Goal: Use online tool/utility: Utilize a website feature to perform a specific function

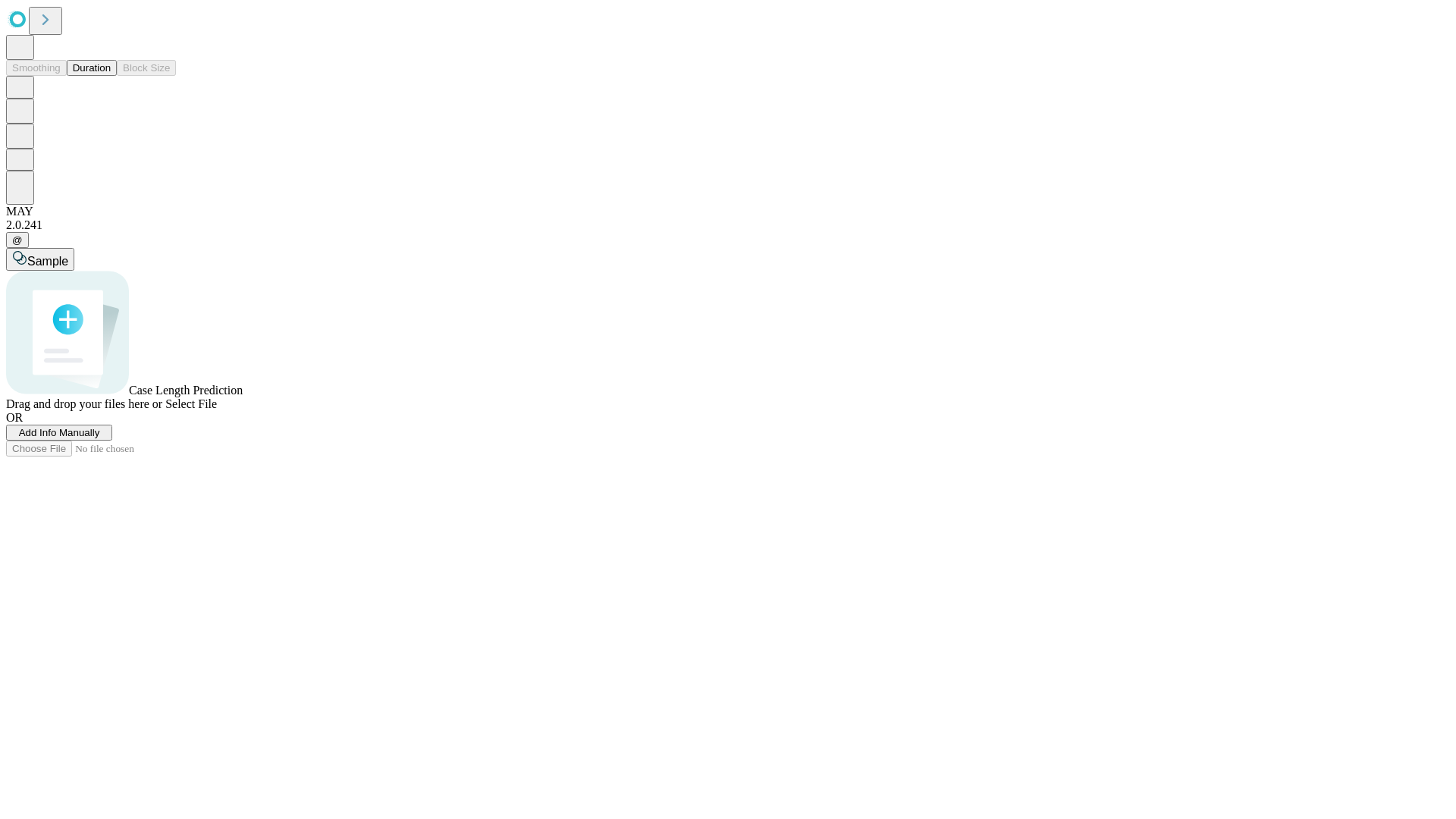
click at [100, 439] on span "Add Info Manually" at bounding box center [60, 432] width 81 height 11
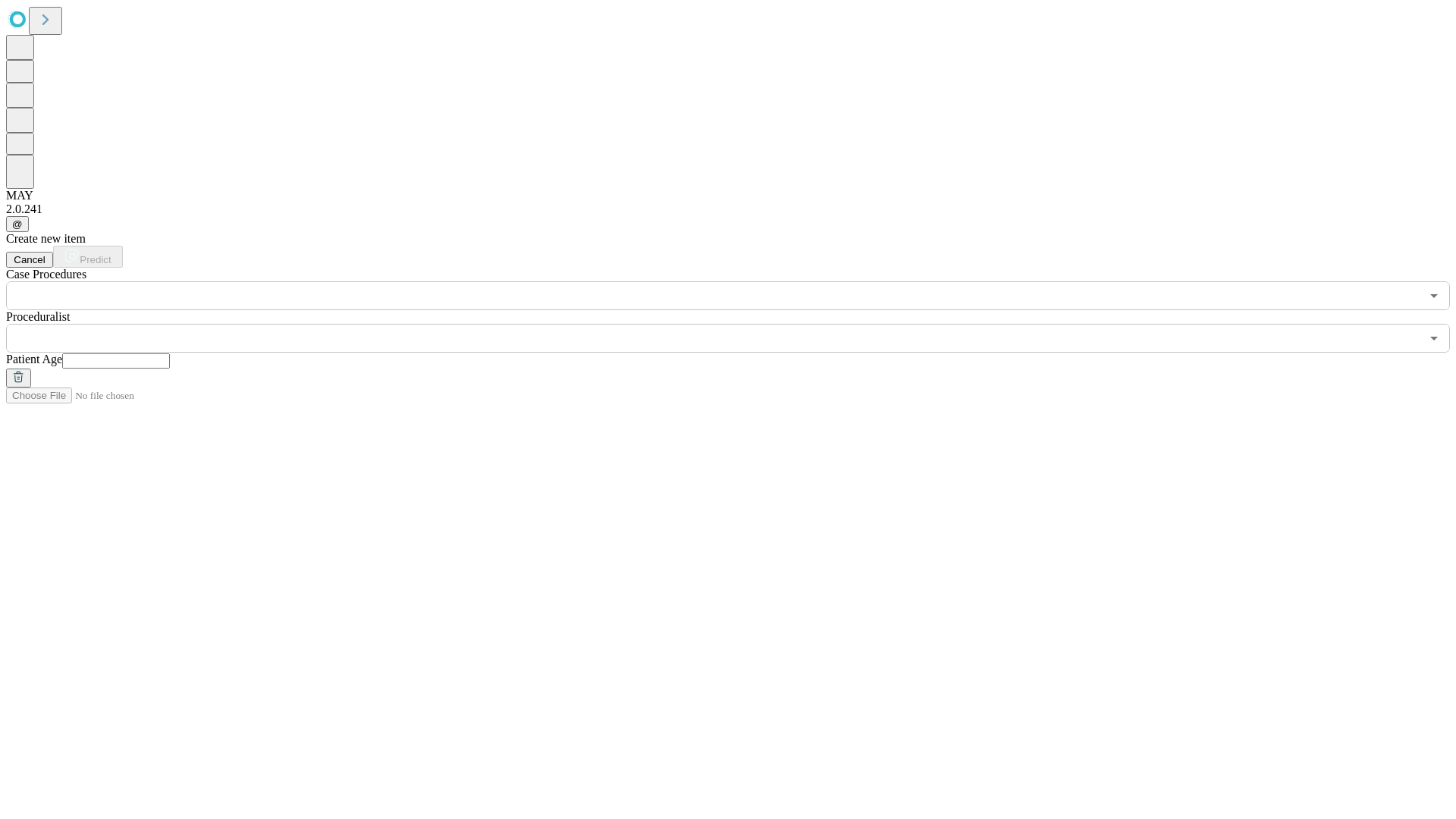
click at [170, 354] on input "text" at bounding box center [115, 361] width 108 height 15
type input "**"
click at [739, 324] on input "text" at bounding box center [713, 338] width 1415 height 29
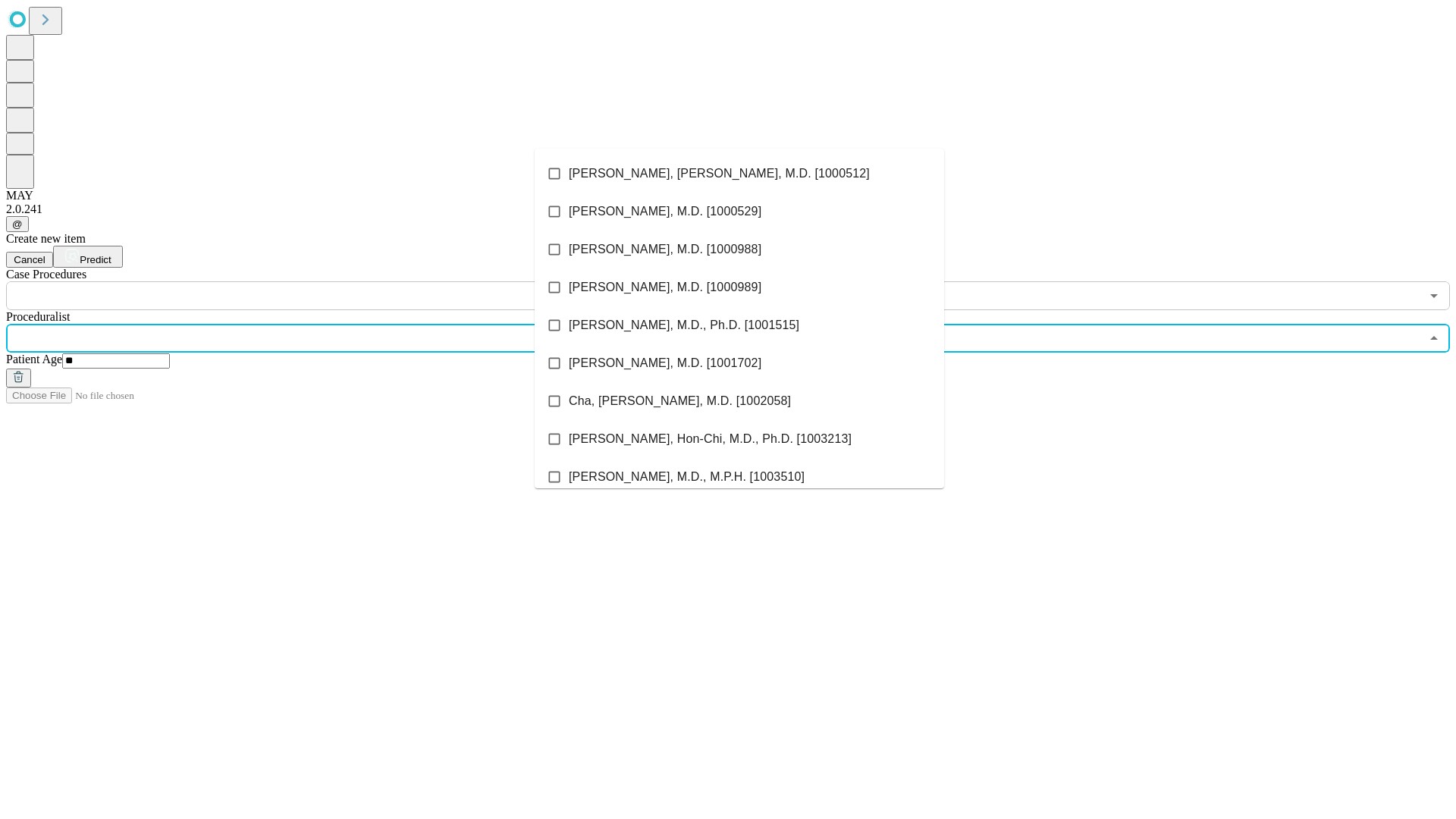
click at [739, 173] on li "[PERSON_NAME], [PERSON_NAME], M.D. [1000512]" at bounding box center [739, 174] width 409 height 38
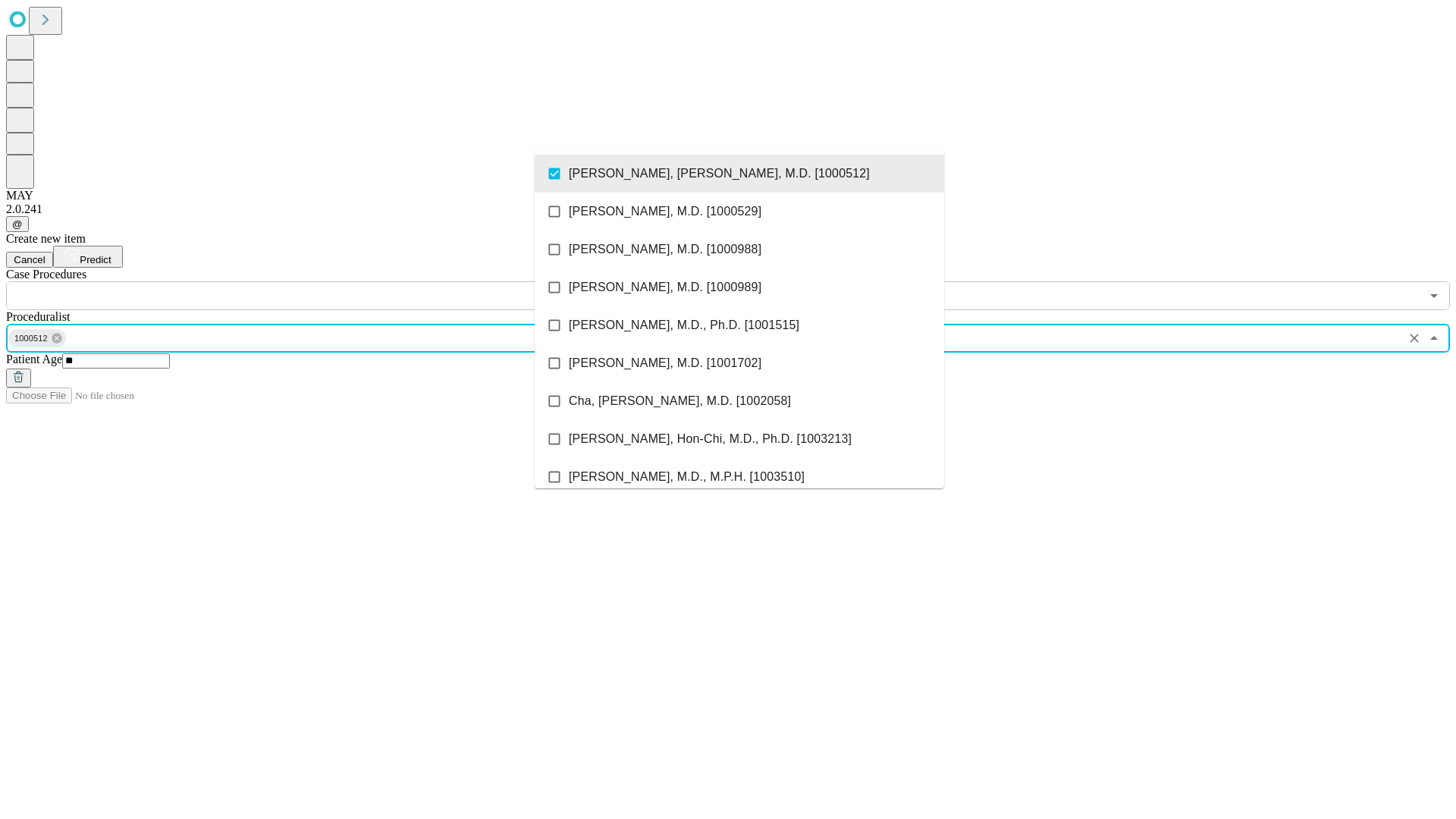
click at [319, 281] on input "text" at bounding box center [713, 296] width 1415 height 29
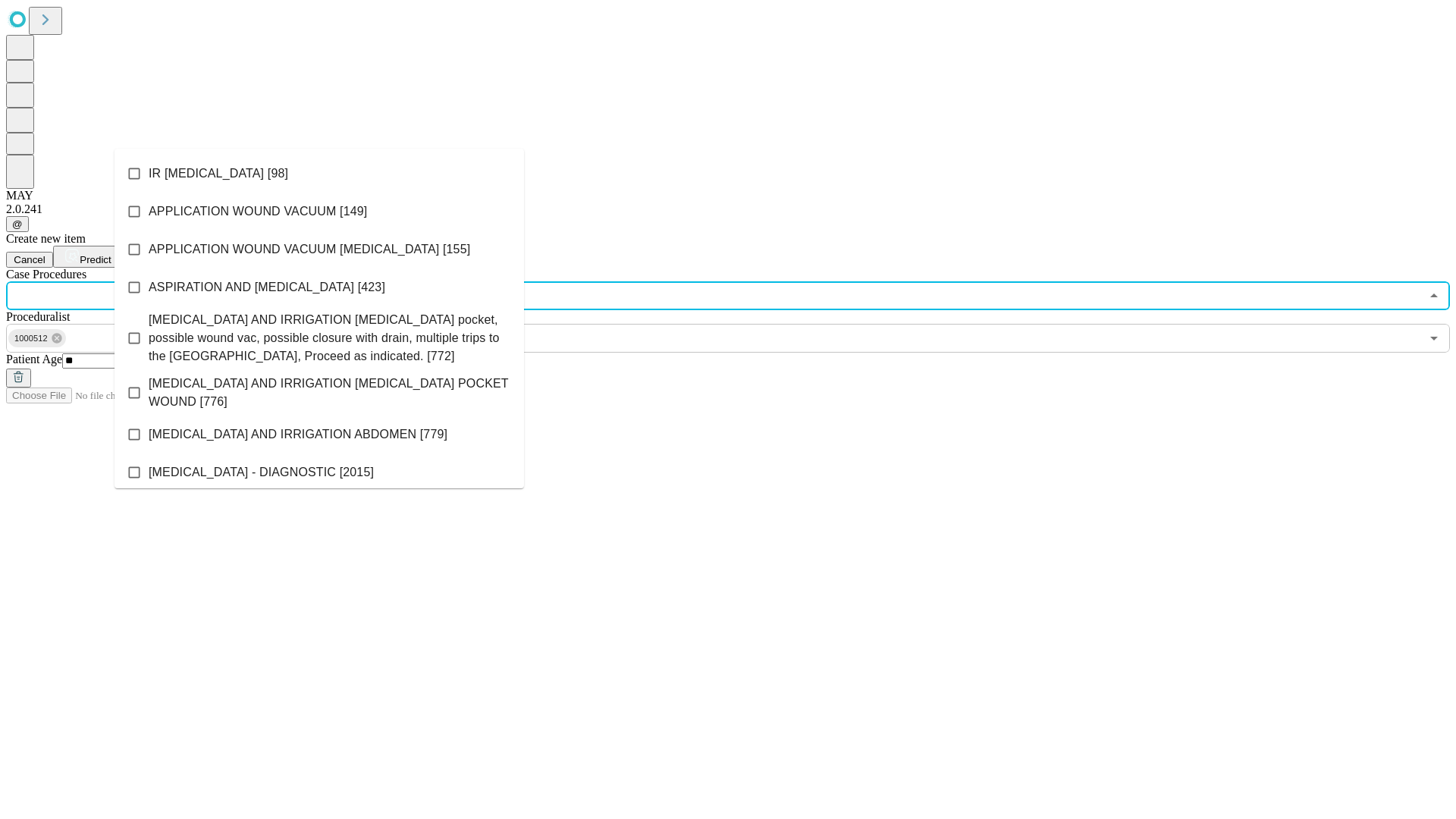
click at [319, 173] on li "IR [MEDICAL_DATA] [98]" at bounding box center [319, 174] width 409 height 38
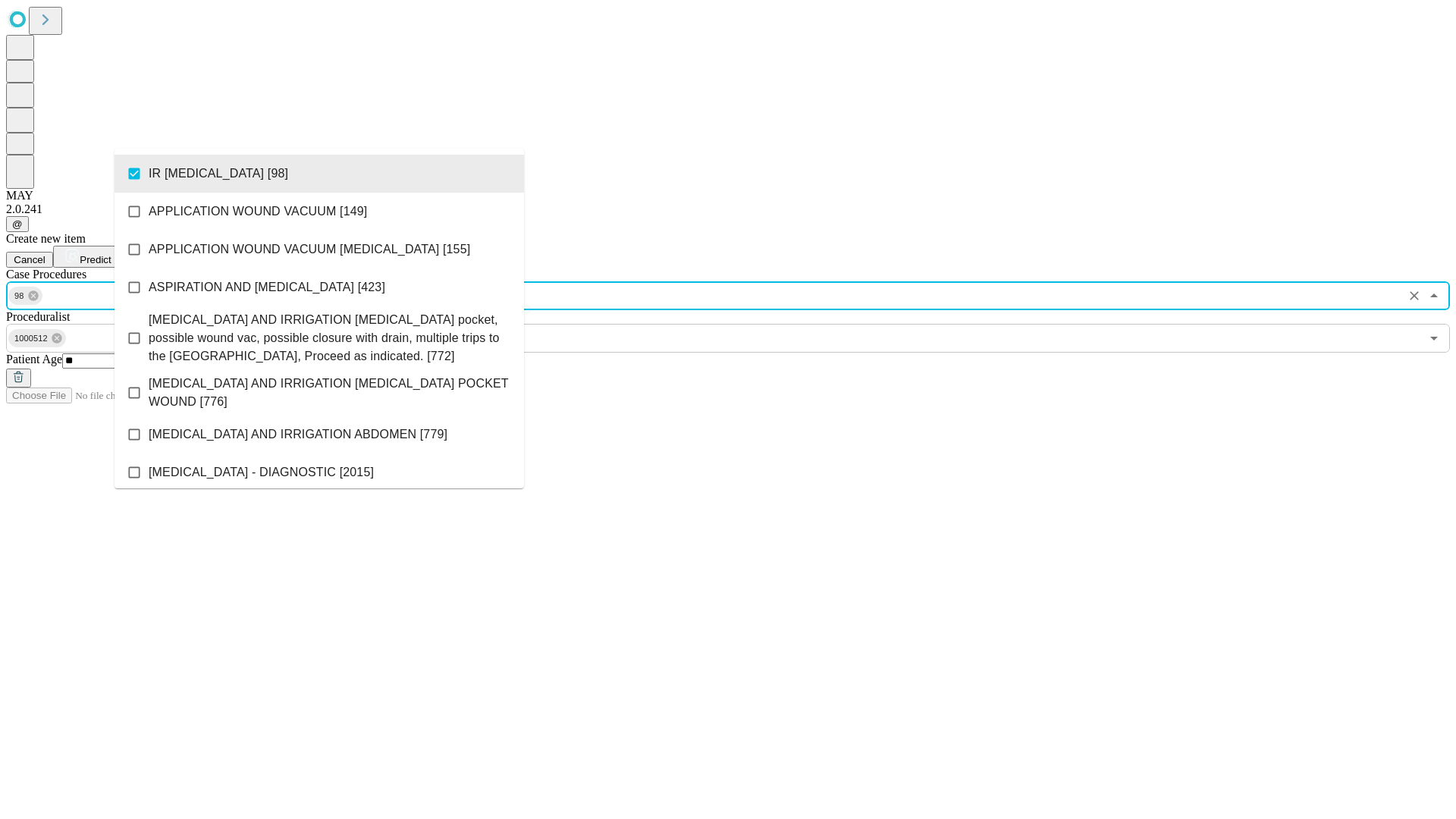
click at [111, 254] on span "Predict" at bounding box center [95, 260] width 31 height 11
